Goal: Download file/media

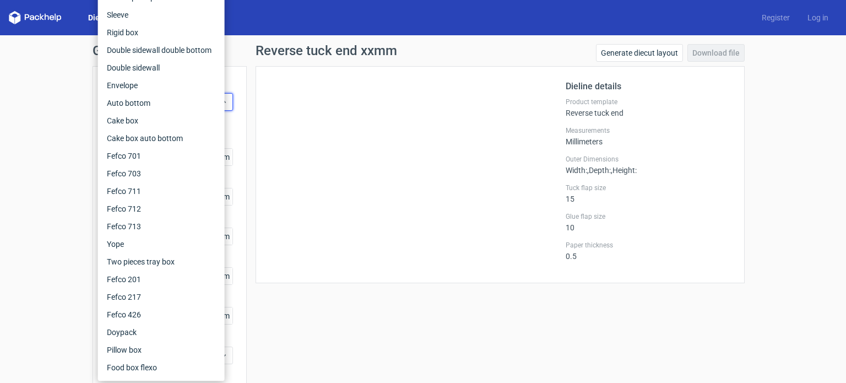
drag, startPoint x: 35, startPoint y: 127, endPoint x: 95, endPoint y: 28, distance: 116.2
click at [35, 127] on div "Generate new dieline Product template Reverse tuck end Outer dimensions Width m…" at bounding box center [423, 233] width 846 height 396
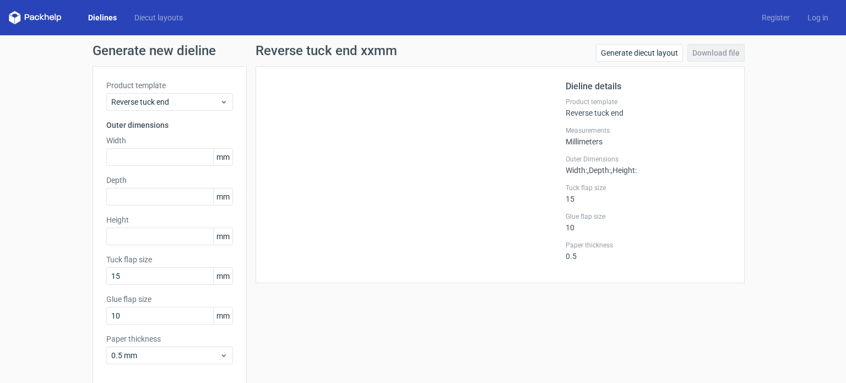
click at [102, 10] on div "Dielines Diecut layouts Register Log in" at bounding box center [423, 17] width 846 height 35
click at [103, 14] on link "Dielines" at bounding box center [102, 17] width 46 height 11
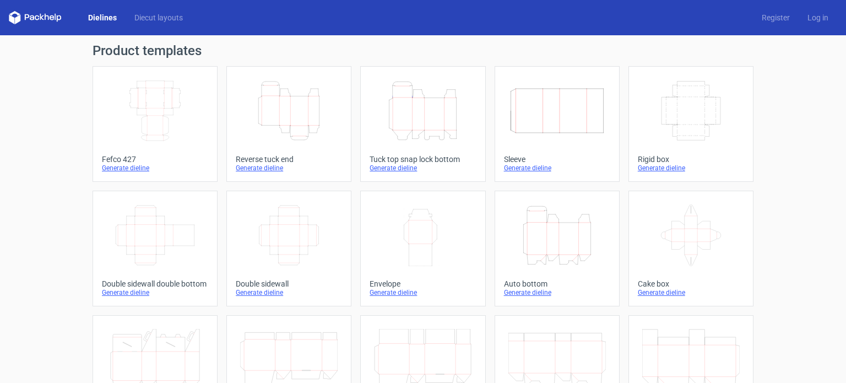
click at [288, 109] on icon "Height Depth Width" at bounding box center [289, 111] width 98 height 62
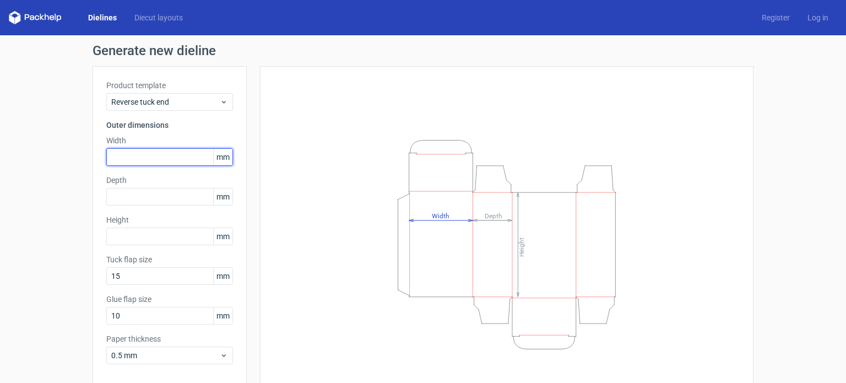
click at [128, 157] on input "text" at bounding box center [169, 157] width 127 height 18
type input "41"
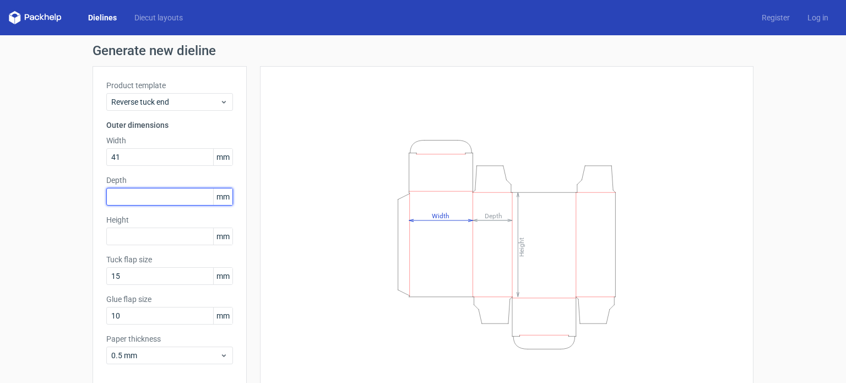
click at [150, 192] on input "text" at bounding box center [169, 197] width 127 height 18
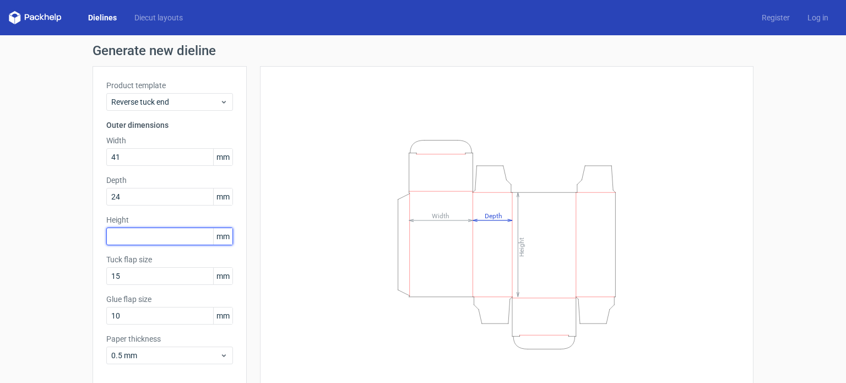
click at [127, 237] on div "Height mm" at bounding box center [169, 229] width 127 height 31
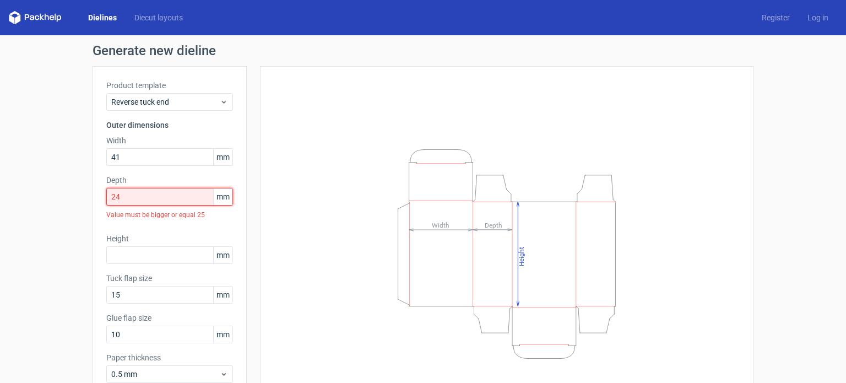
click at [134, 197] on input "24" at bounding box center [169, 197] width 127 height 18
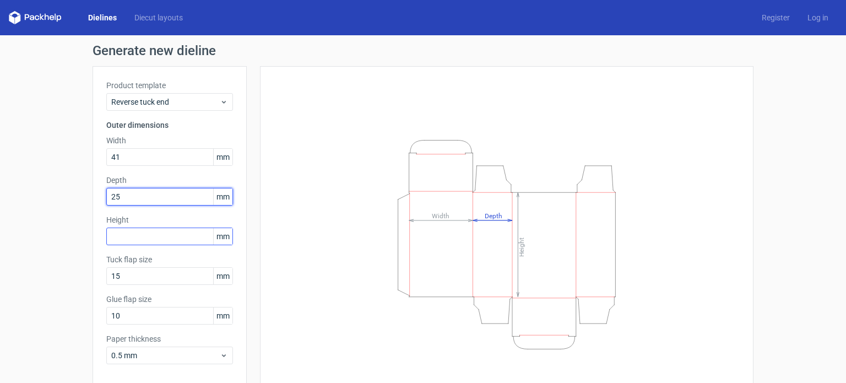
type input "25"
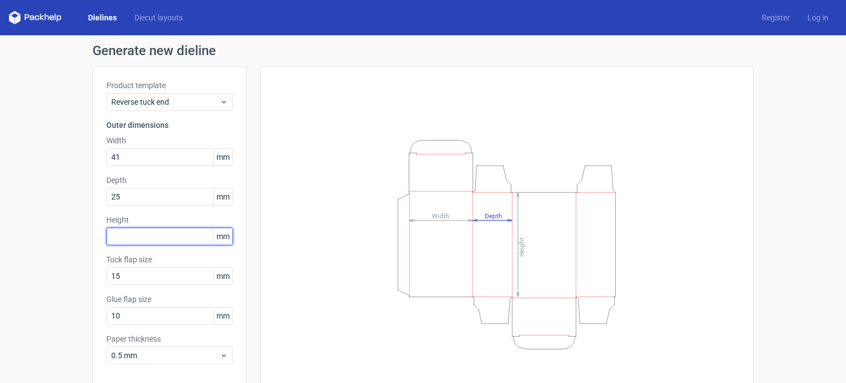
click at [131, 233] on input "text" at bounding box center [169, 237] width 127 height 18
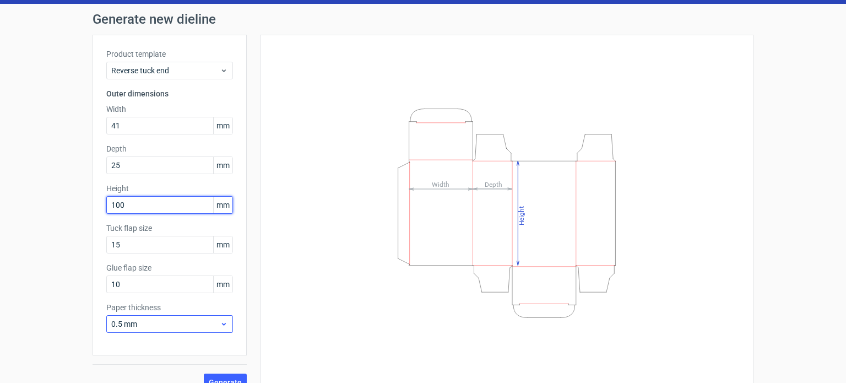
scroll to position [48, 0]
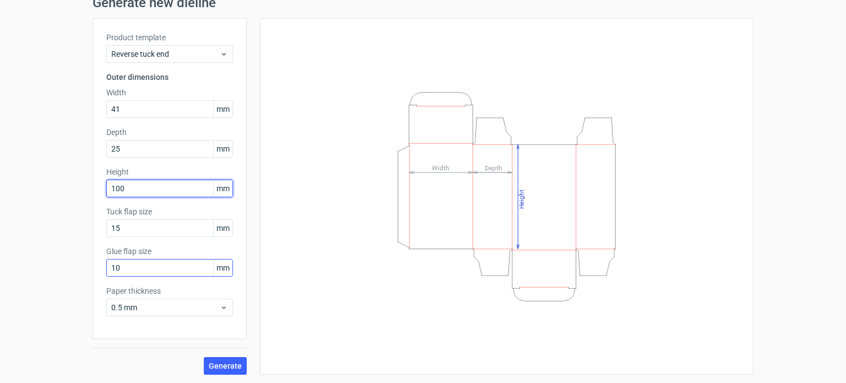
type input "100"
click at [122, 263] on input "10" at bounding box center [169, 268] width 127 height 18
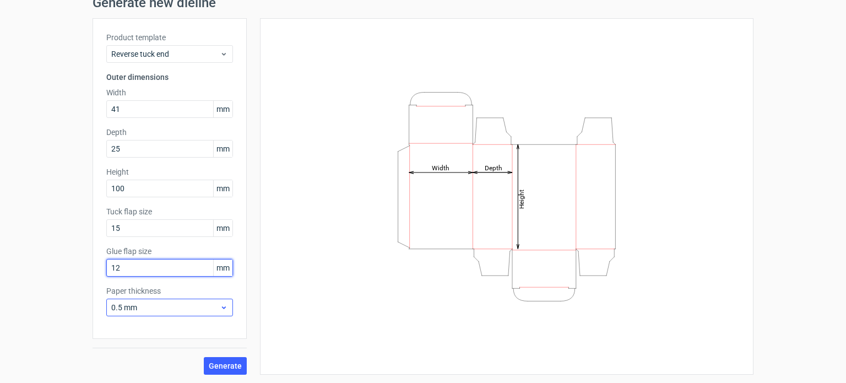
type input "12"
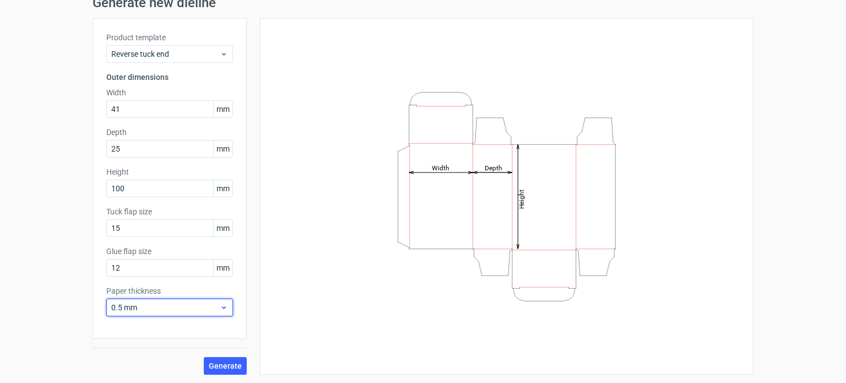
click at [175, 306] on span "0.5 mm" at bounding box center [165, 307] width 109 height 11
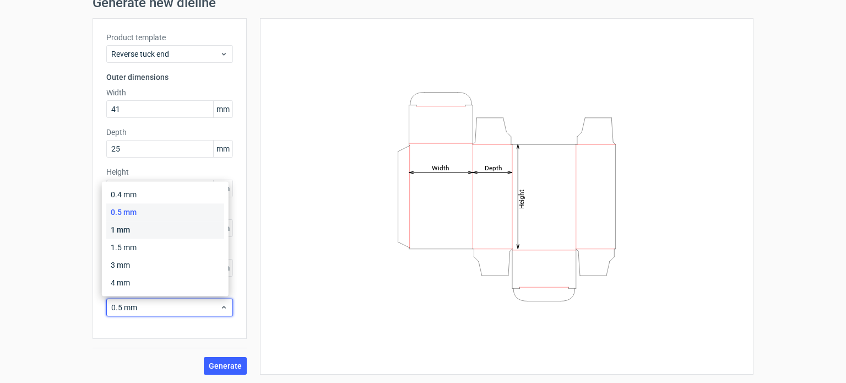
click at [125, 232] on div "1 mm" at bounding box center [165, 230] width 118 height 18
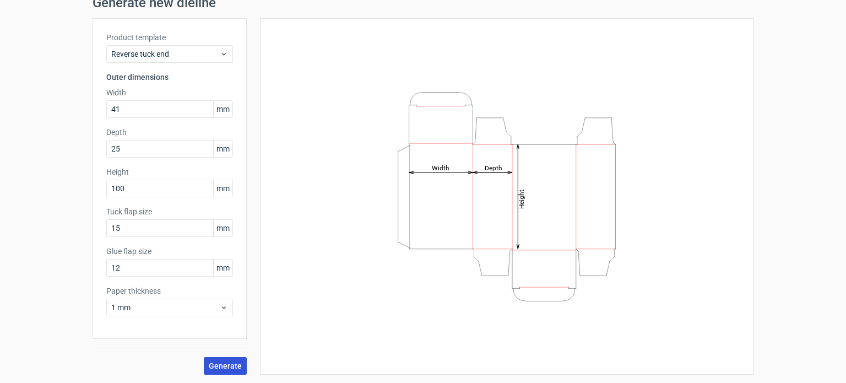
click at [219, 362] on span "Generate" at bounding box center [225, 366] width 33 height 8
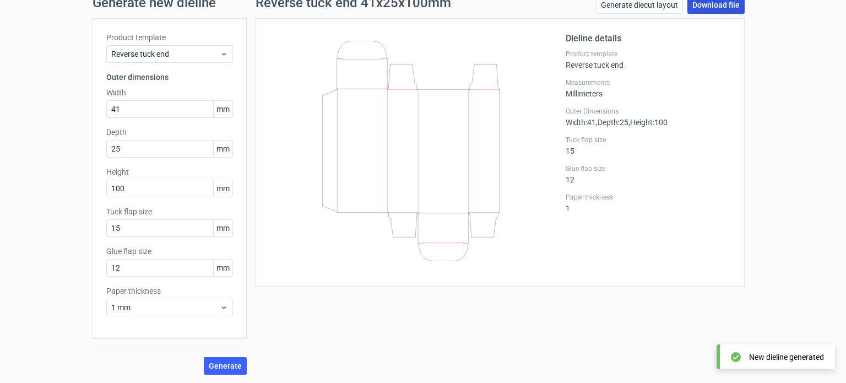
click at [695, 7] on link "Download file" at bounding box center [716, 5] width 57 height 18
click at [785, 186] on div "Generate new dieline Product template Reverse tuck end Outer dimensions Width 4…" at bounding box center [423, 185] width 846 height 396
